Goal: Task Accomplishment & Management: Manage account settings

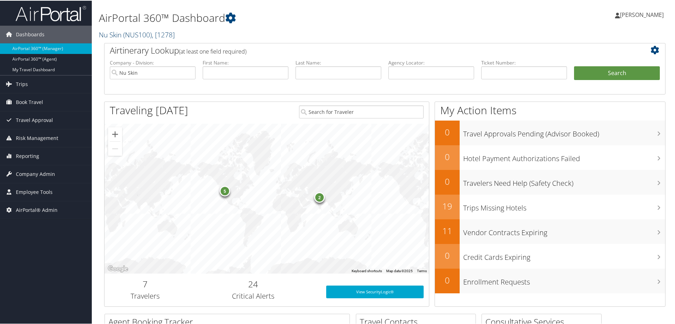
click at [139, 34] on span "( NUS100 )" at bounding box center [137, 34] width 29 height 10
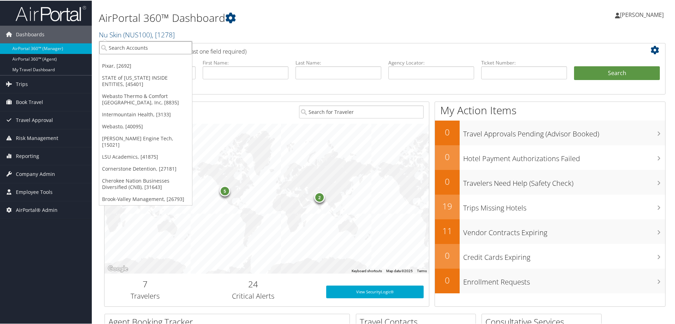
click at [131, 47] on input "search" at bounding box center [145, 47] width 93 height 13
type input "bluepearl"
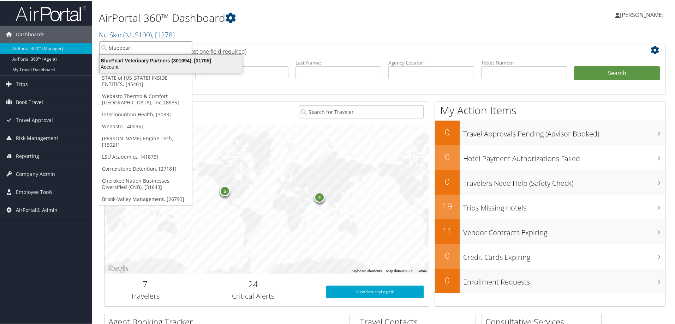
click at [145, 60] on div "BluePearl Veterinary Partners (301094), [31705]" at bounding box center [170, 60] width 151 height 6
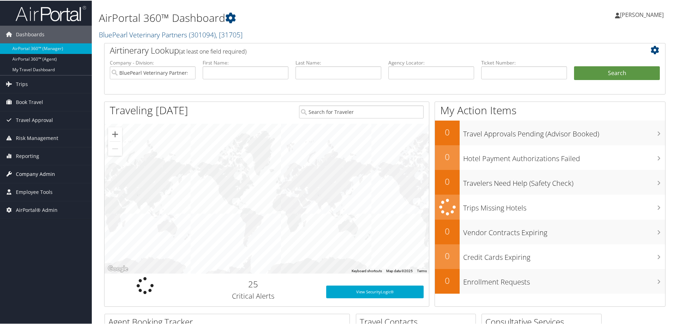
click at [29, 169] on span "Company Admin" at bounding box center [35, 174] width 39 height 18
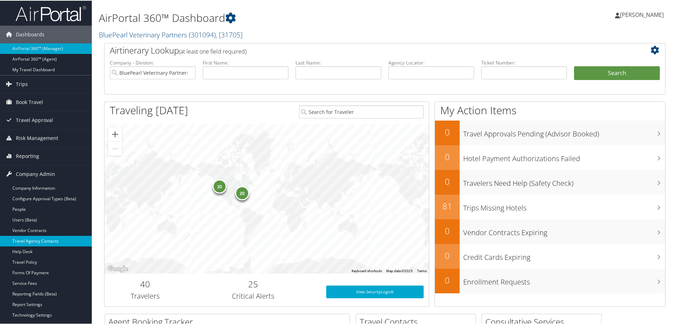
click at [38, 241] on link "Travel Agency Contacts" at bounding box center [46, 240] width 92 height 11
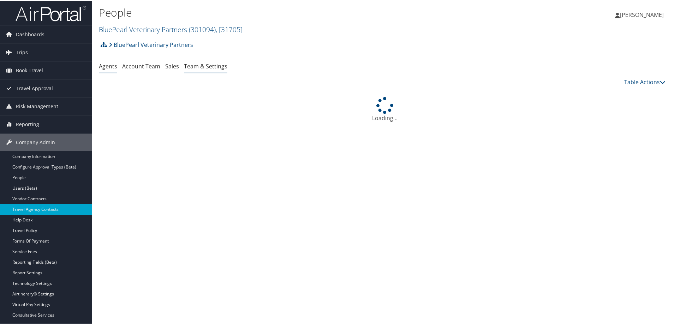
click at [208, 63] on link "Team & Settings" at bounding box center [205, 66] width 43 height 8
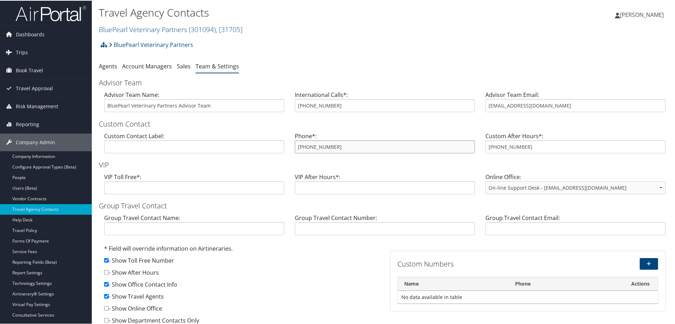
drag, startPoint x: 347, startPoint y: 144, endPoint x: 288, endPoint y: 145, distance: 59.0
click at [288, 145] on div "Custom Contact Label: Phone*: 800-423-8244 Custom After Hours*: 800-930-8808" at bounding box center [385, 144] width 572 height 27
drag, startPoint x: 549, startPoint y: 104, endPoint x: 461, endPoint y: 104, distance: 88.2
click at [461, 104] on div "Advisor Team Name: BluePearl Veterinary Partners Advisor Team International Cal…" at bounding box center [385, 103] width 572 height 27
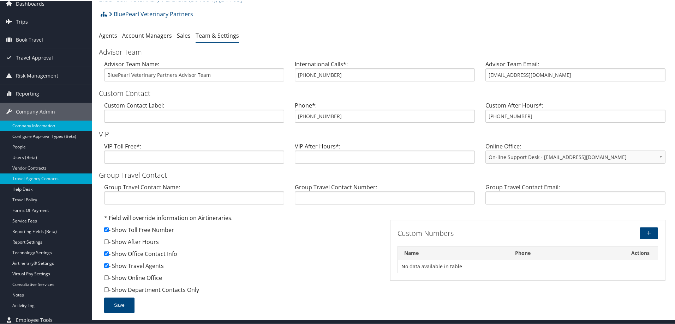
scroll to position [53, 0]
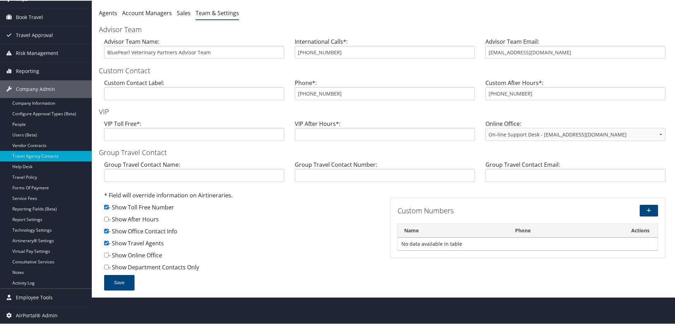
drag, startPoint x: 603, startPoint y: 276, endPoint x: 571, endPoint y: 290, distance: 34.6
click at [603, 276] on div "* Field will override information on Airtineraries. - Show Toll Free Number - S…" at bounding box center [385, 244] width 572 height 107
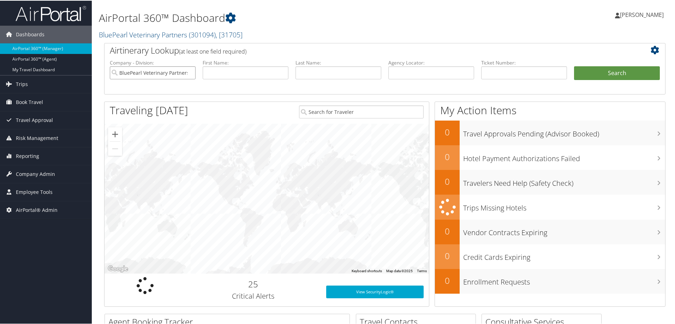
click at [190, 71] on input "BluePearl Veterinary Partners" at bounding box center [153, 72] width 86 height 13
click at [328, 70] on input "text" at bounding box center [338, 72] width 86 height 13
type input "yablon"
click at [574, 66] on button "Search" at bounding box center [617, 73] width 86 height 14
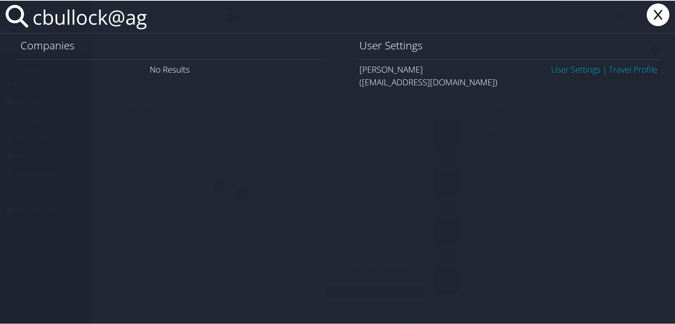
type input "cbullock@ag"
click at [563, 67] on link "User Settings" at bounding box center [575, 69] width 49 height 12
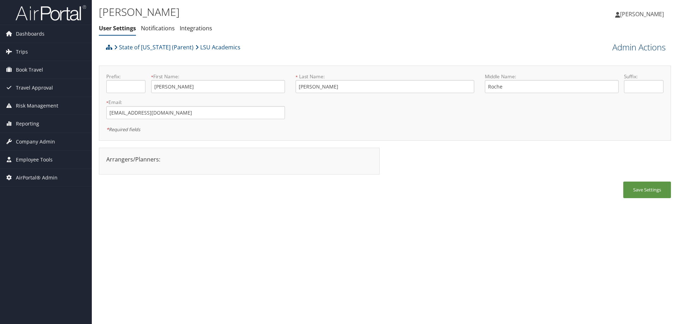
click at [620, 52] on link "Admin Actions" at bounding box center [638, 47] width 53 height 12
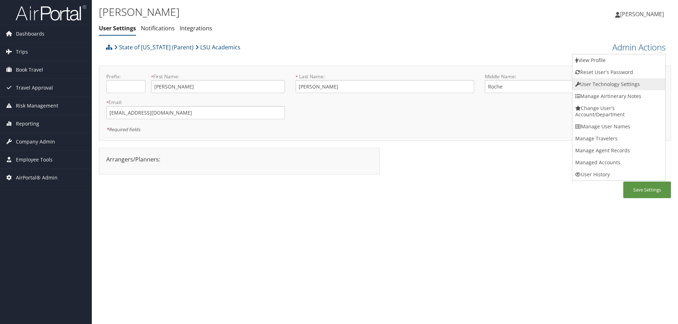
click at [603, 82] on link "User Technology Settings" at bounding box center [618, 84] width 93 height 12
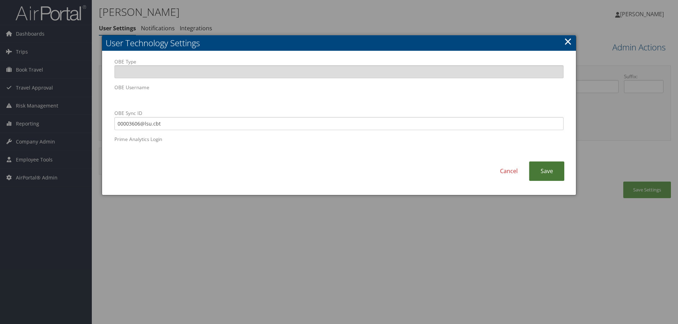
click at [548, 167] on link "Save" at bounding box center [546, 171] width 35 height 19
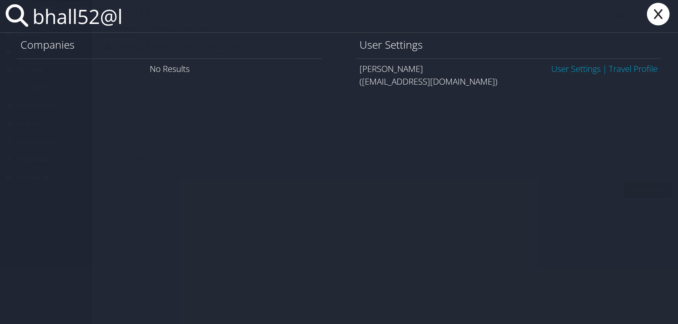
type input "bhall52@l"
click at [551, 71] on link "User Settings" at bounding box center [575, 69] width 49 height 12
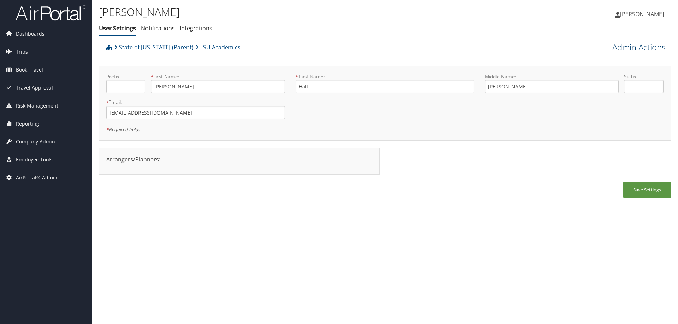
click at [612, 51] on link "Admin Actions" at bounding box center [638, 47] width 53 height 12
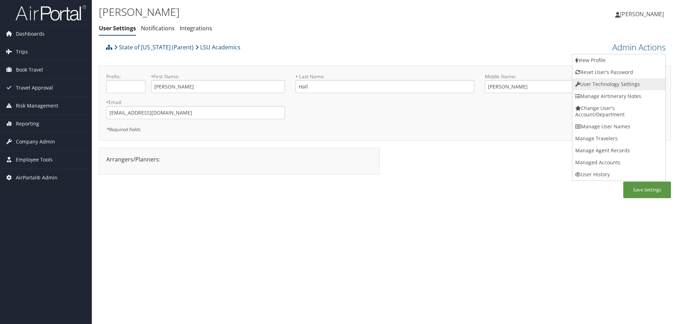
click at [602, 83] on link "User Technology Settings" at bounding box center [618, 84] width 93 height 12
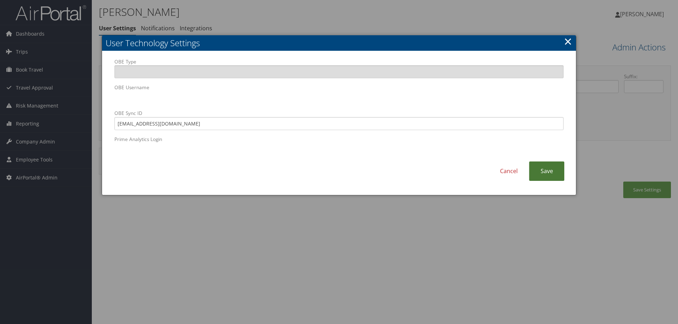
click at [557, 172] on link "Save" at bounding box center [546, 171] width 35 height 19
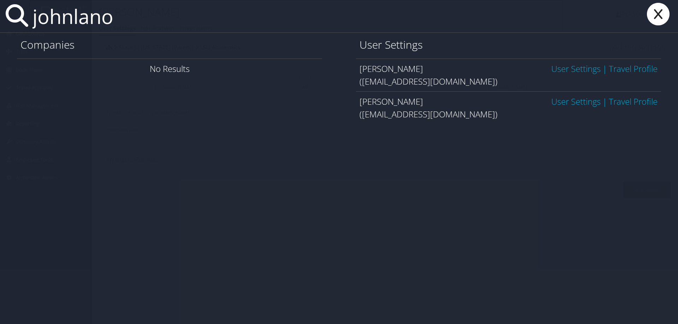
type input "johnlano"
click at [558, 98] on link "User Settings" at bounding box center [575, 102] width 49 height 12
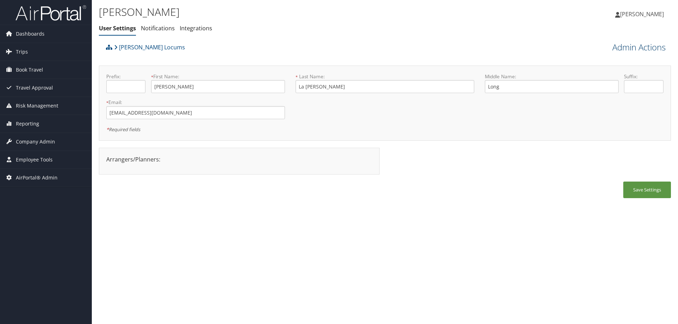
click at [625, 53] on link "Admin Actions" at bounding box center [638, 47] width 53 height 12
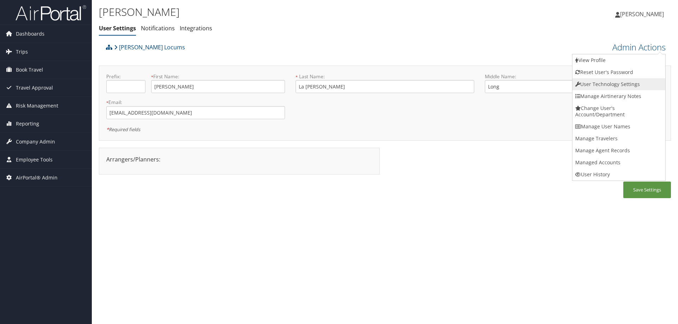
click at [616, 84] on link "User Technology Settings" at bounding box center [618, 84] width 93 height 12
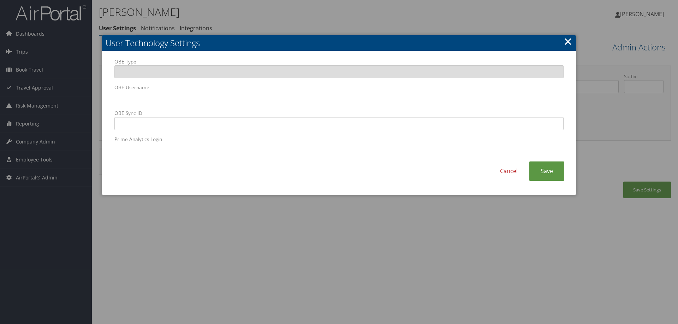
click at [51, 99] on body "Menu Dashboards ► AirPortal 360™ (Manager) AirPortal 360™ (Agent) My Travel Das…" at bounding box center [339, 162] width 678 height 324
click at [166, 207] on div at bounding box center [339, 162] width 678 height 324
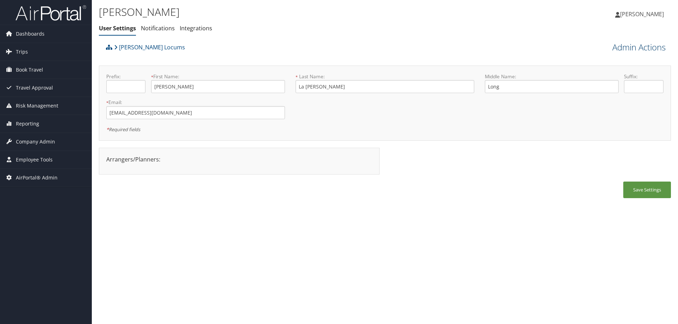
click at [622, 43] on link "Admin Actions" at bounding box center [638, 47] width 53 height 12
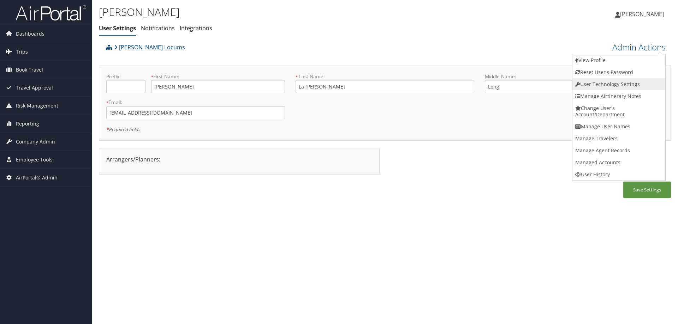
click at [596, 80] on link "User Technology Settings" at bounding box center [618, 84] width 93 height 12
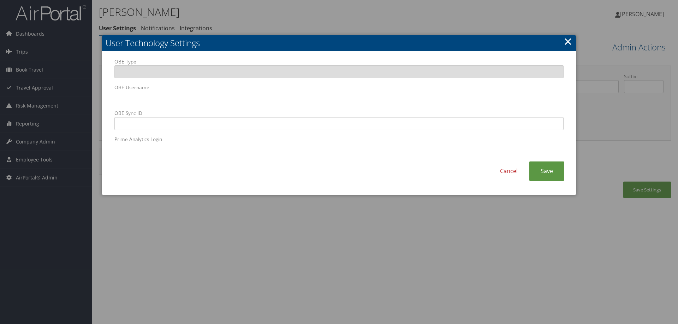
click at [114, 126] on div "OBE Type OBE Username OBE Sync ID Prime Analytics Login" at bounding box center [339, 110] width 460 height 104
click at [122, 124] on input "OBE Sync ID" at bounding box center [338, 123] width 449 height 13
paste input "johnlanoue@me.com"
type input "johnlanoue@me.com"
click at [549, 171] on link "Save" at bounding box center [546, 171] width 35 height 19
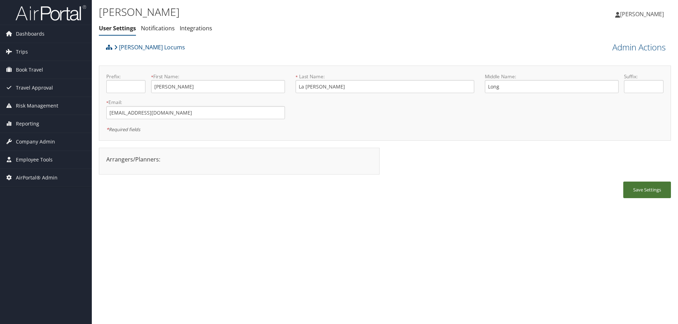
click at [650, 190] on button "Save Settings" at bounding box center [647, 190] width 48 height 17
click at [41, 144] on span "Company Admin" at bounding box center [35, 142] width 39 height 18
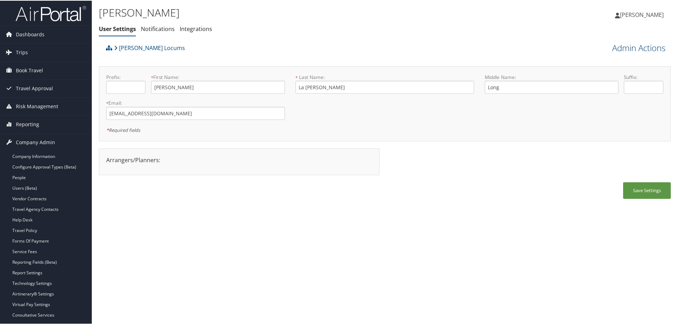
click at [617, 46] on link "Admin Actions" at bounding box center [638, 47] width 53 height 12
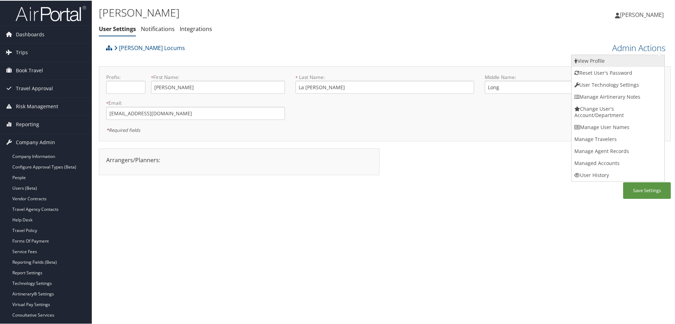
click at [597, 59] on link "View Profile" at bounding box center [617, 60] width 93 height 12
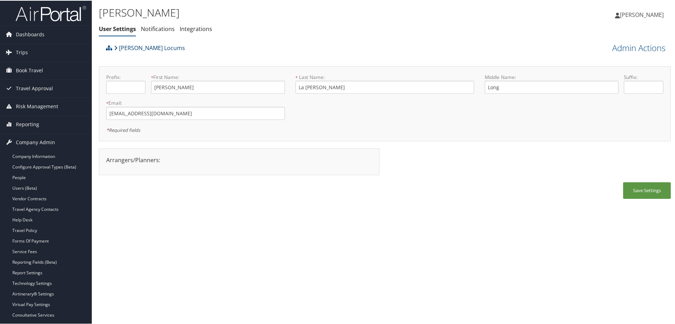
click at [130, 48] on link "Hayes Locums" at bounding box center [149, 47] width 71 height 14
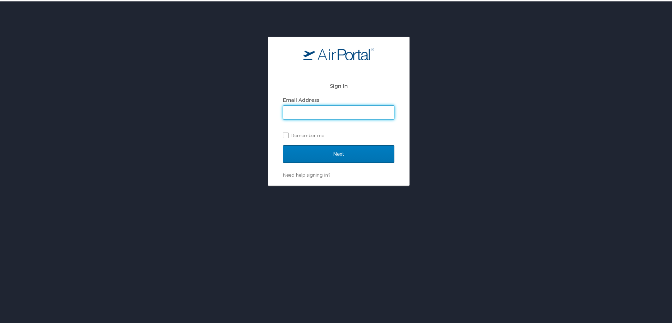
type input "[PERSON_NAME][EMAIL_ADDRESS][PERSON_NAME][DOMAIN_NAME]"
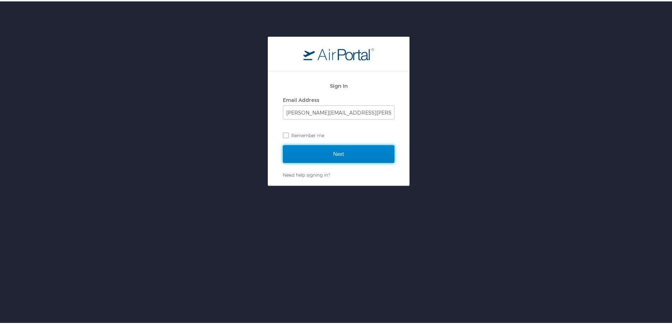
click at [353, 154] on input "Next" at bounding box center [339, 153] width 112 height 18
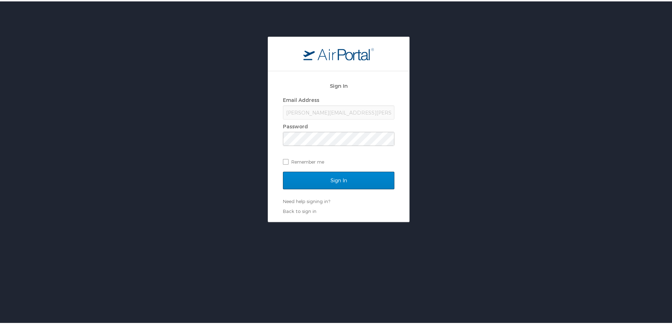
click at [357, 171] on form "Sign In Email Address [PERSON_NAME][EMAIL_ADDRESS][PERSON_NAME][DOMAIN_NAME] Pa…" at bounding box center [339, 137] width 112 height 120
click at [372, 179] on input "Sign In" at bounding box center [339, 179] width 112 height 18
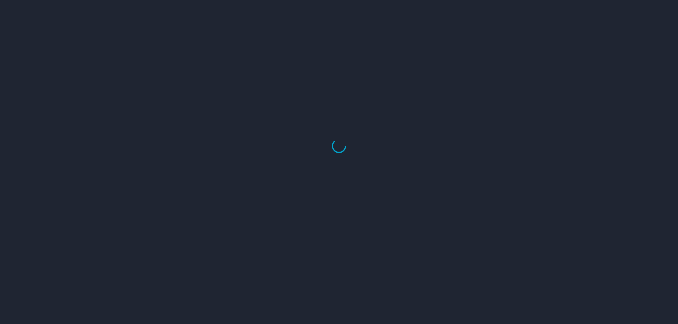
select select "US"
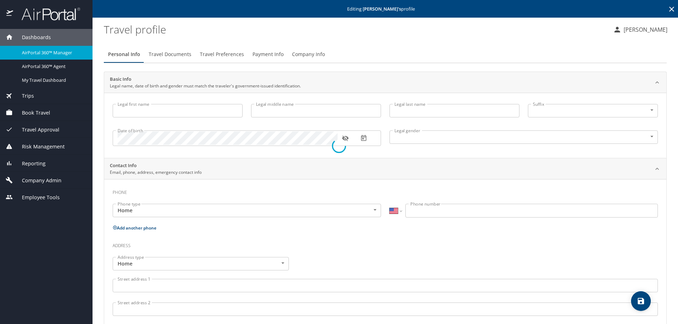
type input "[PERSON_NAME]"
type input "Long"
type input "La [PERSON_NAME]"
type input "[DEMOGRAPHIC_DATA]"
select select "US"
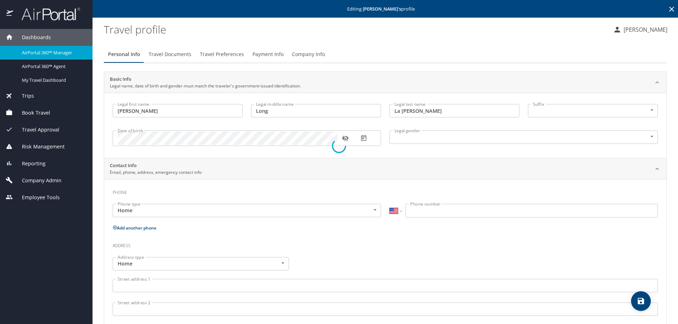
select select "US"
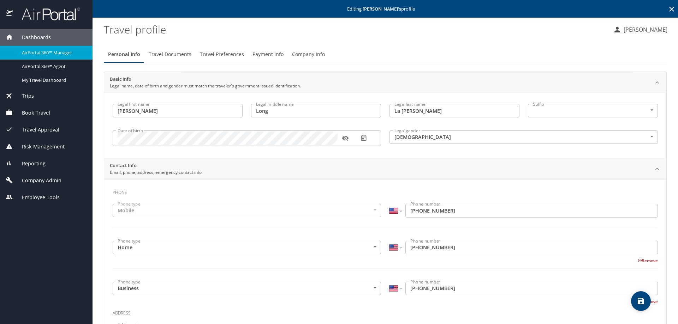
click at [175, 57] on span "Travel Documents" at bounding box center [170, 54] width 43 height 9
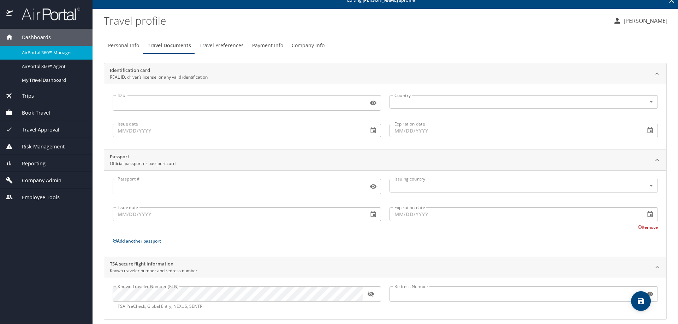
scroll to position [16, 0]
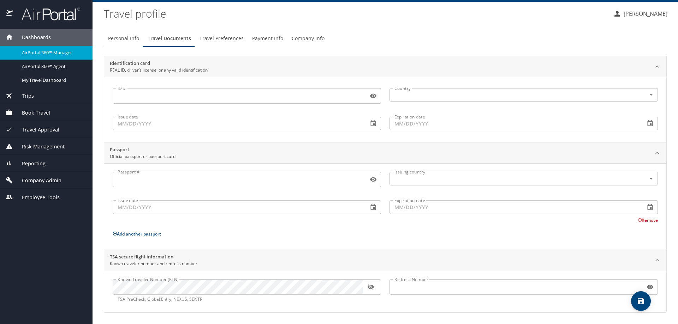
click at [371, 285] on icon "button" at bounding box center [370, 288] width 6 height 6
click at [220, 40] on span "Travel Preferences" at bounding box center [221, 38] width 44 height 9
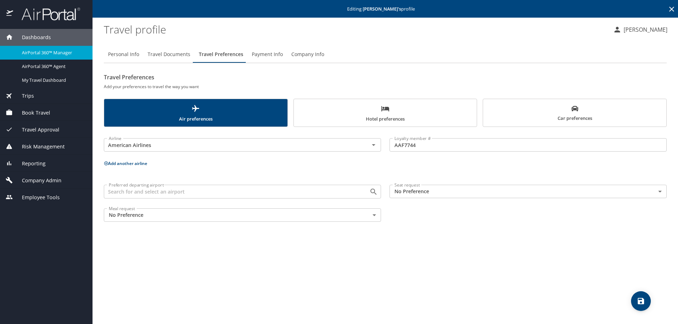
scroll to position [0, 0]
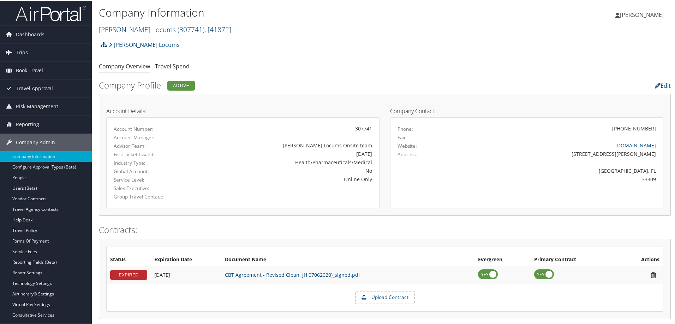
click at [139, 29] on link "Hayes Locums ( 307741 ) , [ 41872 ]" at bounding box center [165, 29] width 132 height 10
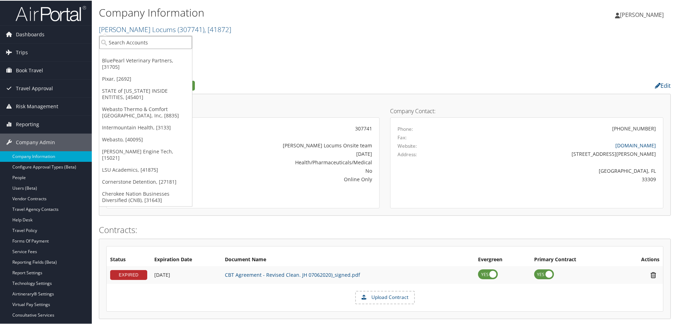
click at [119, 43] on input "search" at bounding box center [145, 41] width 93 height 13
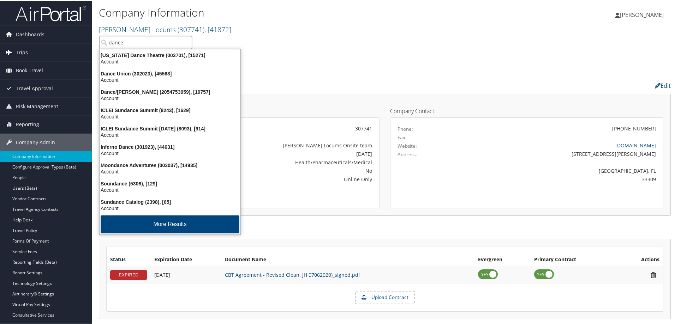
type input "dance u"
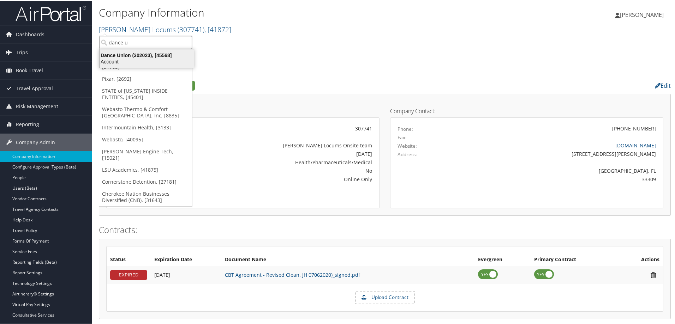
click at [122, 61] on div "Account" at bounding box center [146, 61] width 103 height 6
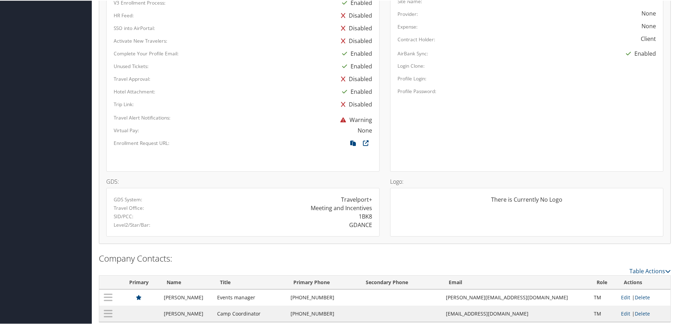
scroll to position [386, 0]
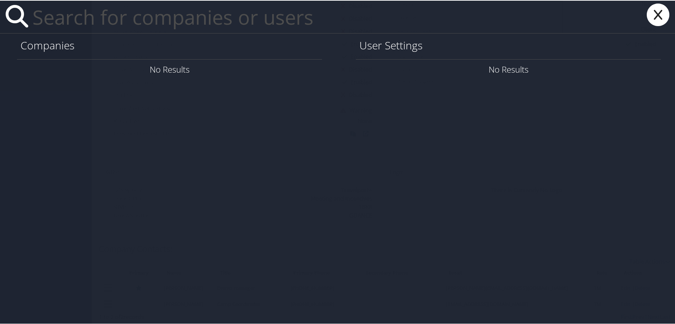
paste input "[PERSON_NAME][EMAIL_ADDRESS][PERSON_NAME][DOMAIN_NAME]"
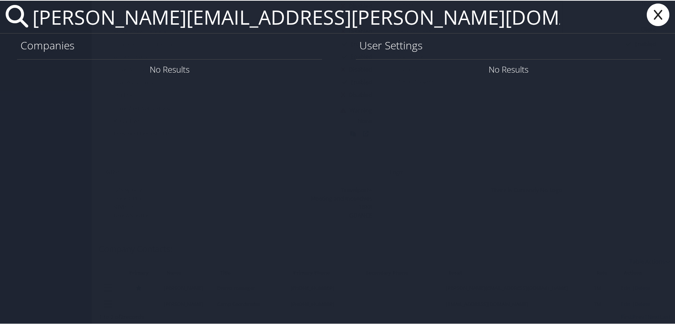
type input "[PERSON_NAME][EMAIL_ADDRESS][PERSON_NAME][DOMAIN_NAME]"
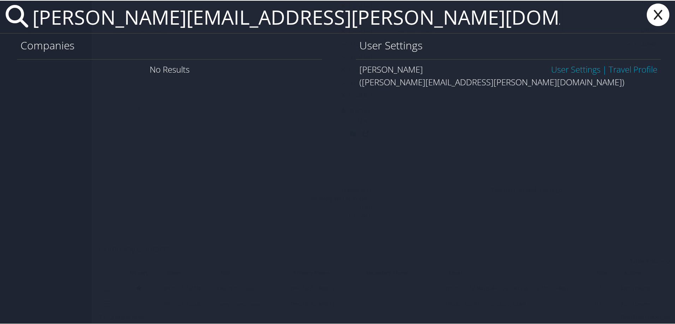
click at [551, 68] on link "User Settings" at bounding box center [575, 69] width 49 height 12
